Goal: Information Seeking & Learning: Compare options

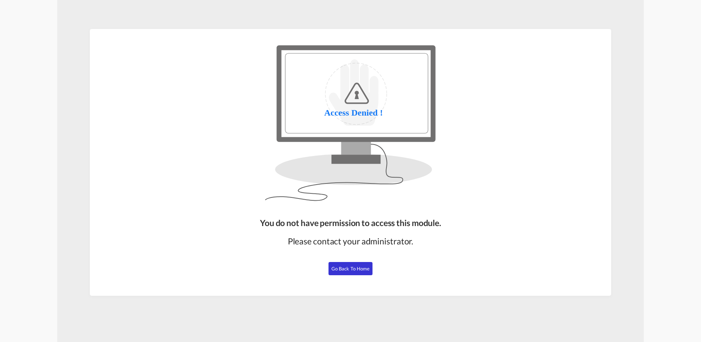
click at [352, 269] on span "Go Back to Home" at bounding box center [351, 269] width 39 height 6
click at [346, 148] on span "Go Back to Home" at bounding box center [351, 269] width 39 height 6
